Goal: Task Accomplishment & Management: Use online tool/utility

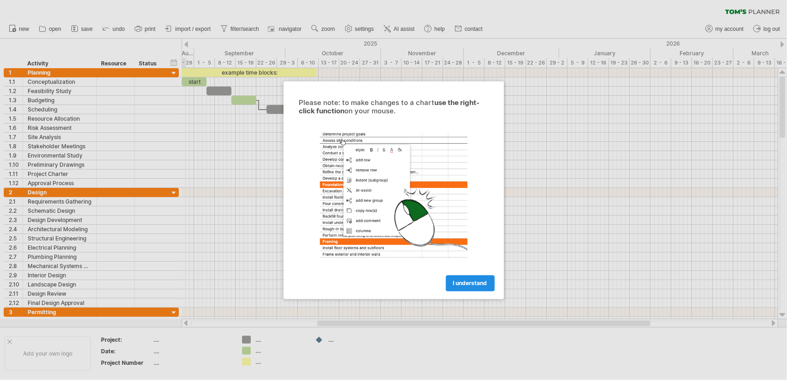
click at [468, 286] on span "I understand" at bounding box center [470, 283] width 34 height 7
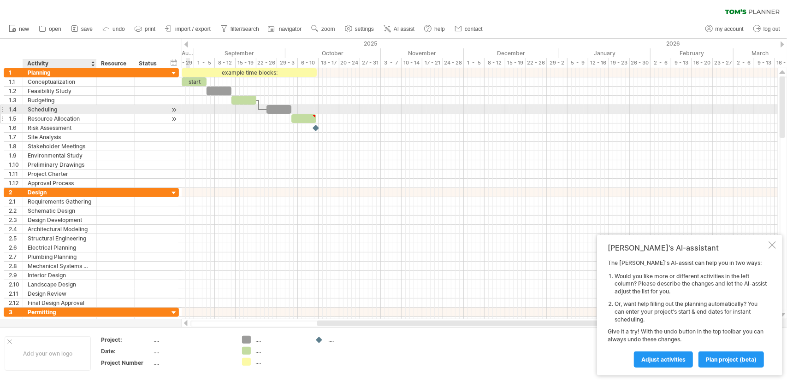
click at [56, 114] on div "Resource Allocation" at bounding box center [60, 118] width 64 height 9
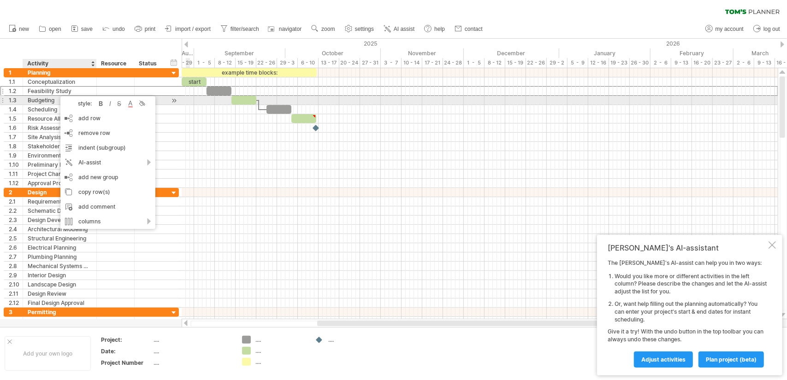
click at [45, 96] on div "Budgeting" at bounding box center [60, 100] width 64 height 9
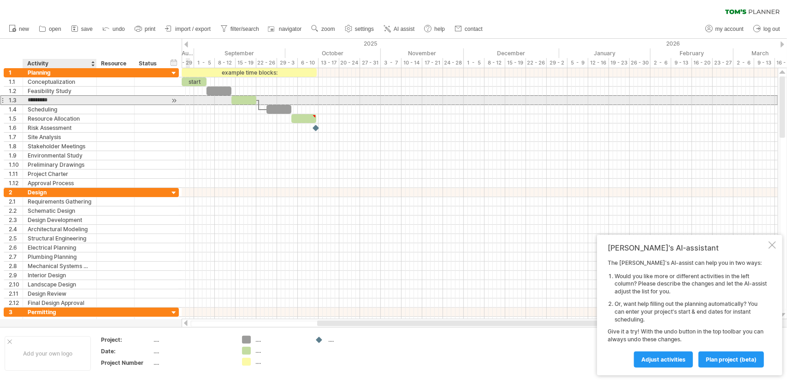
click at [45, 96] on input "*********" at bounding box center [60, 100] width 64 height 9
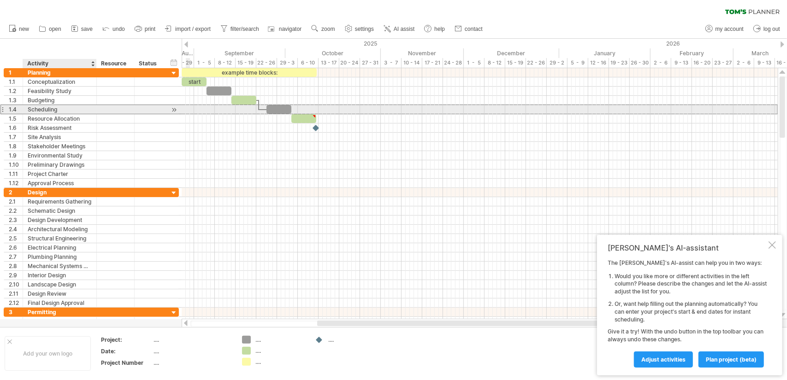
click at [50, 106] on div "Scheduling" at bounding box center [60, 109] width 64 height 9
click at [176, 107] on div at bounding box center [174, 110] width 9 height 10
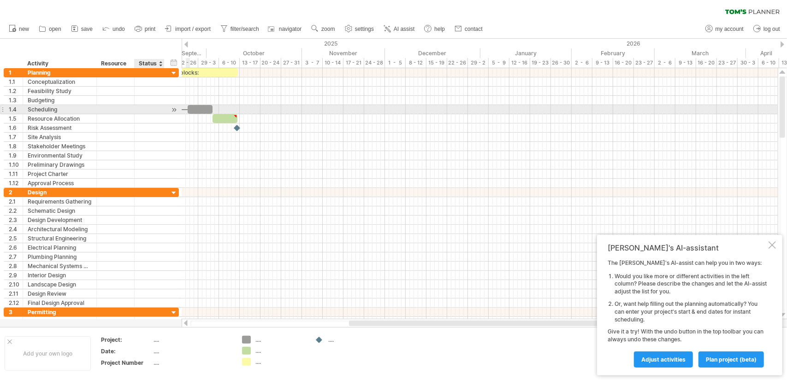
click at [176, 107] on div at bounding box center [174, 110] width 9 height 10
click at [174, 110] on div at bounding box center [174, 110] width 9 height 10
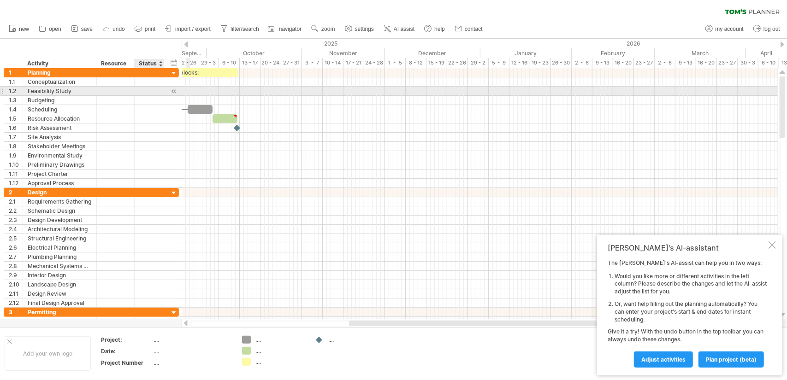
click at [161, 92] on div at bounding box center [163, 91] width 5 height 9
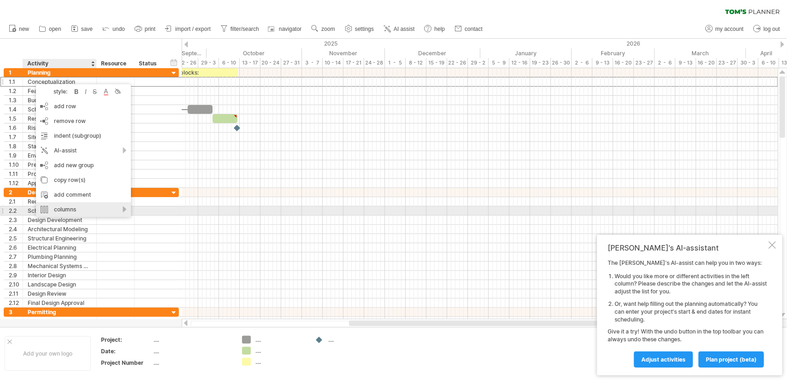
click at [83, 209] on div "columns" at bounding box center [83, 209] width 95 height 15
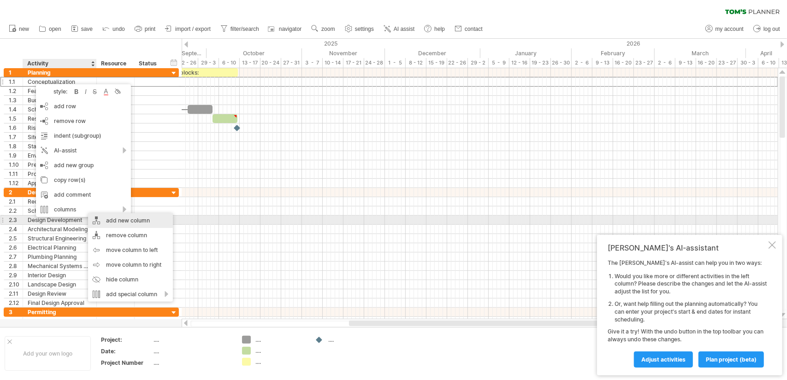
click at [124, 221] on div "add new column" at bounding box center [130, 221] width 85 height 15
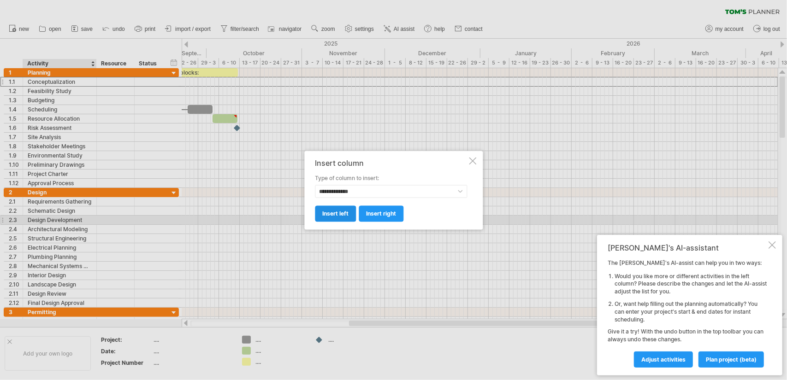
click at [340, 214] on span "insert left" at bounding box center [335, 213] width 26 height 7
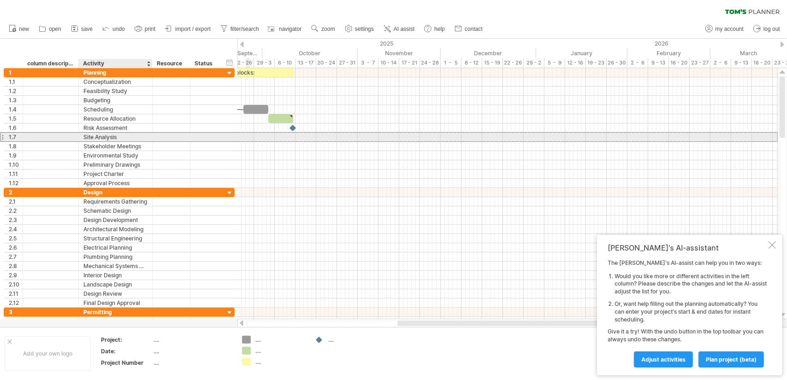
click at [125, 139] on div "Site Analysis" at bounding box center [115, 137] width 64 height 9
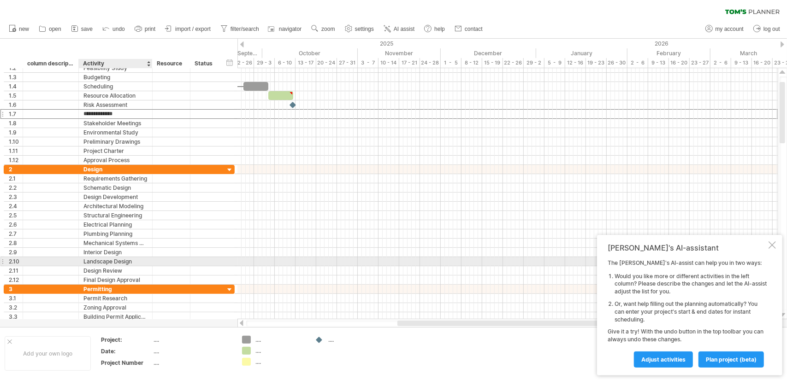
click at [120, 262] on div "Landscape Design" at bounding box center [115, 261] width 64 height 9
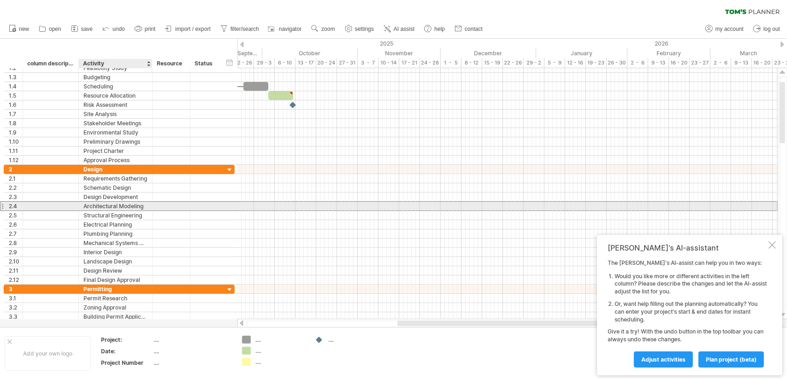
click at [117, 207] on div "Architectural Modeling" at bounding box center [115, 206] width 64 height 9
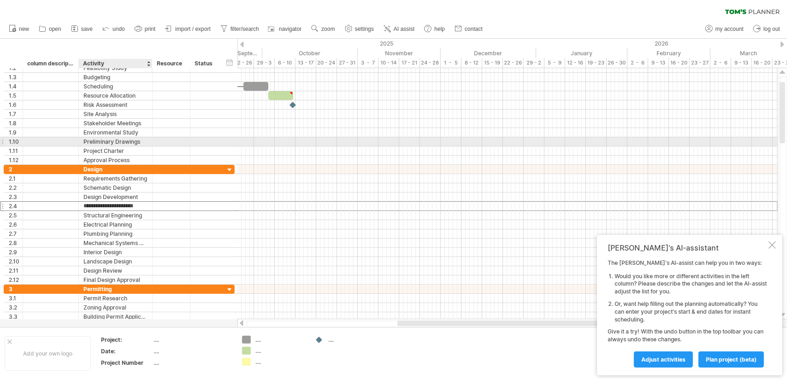
click at [120, 140] on div "Preliminary Drawings" at bounding box center [115, 141] width 64 height 9
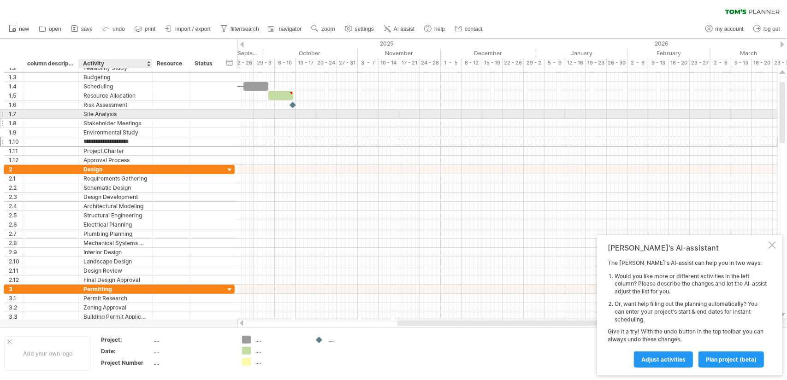
click at [129, 119] on div "Stakeholder Meetings" at bounding box center [115, 123] width 64 height 9
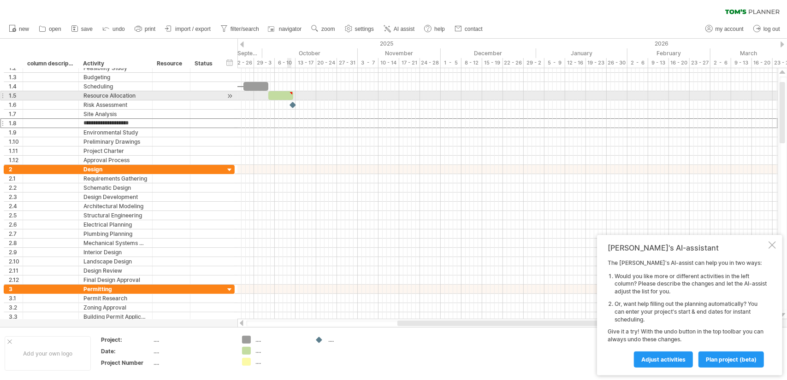
click at [288, 95] on div at bounding box center [280, 95] width 25 height 9
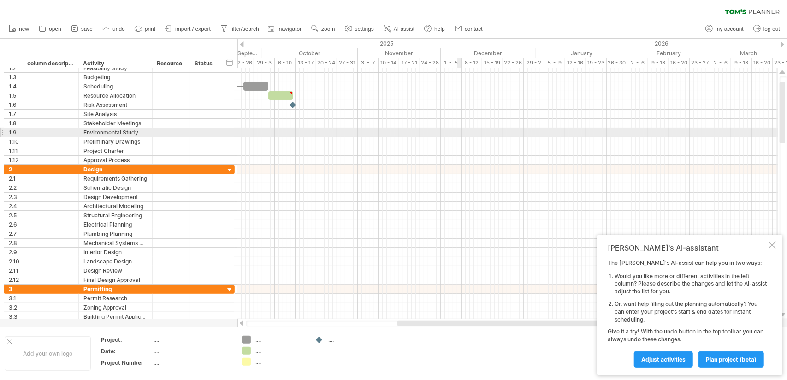
click at [459, 131] on div at bounding box center [508, 132] width 540 height 9
